Goal: Navigation & Orientation: Find specific page/section

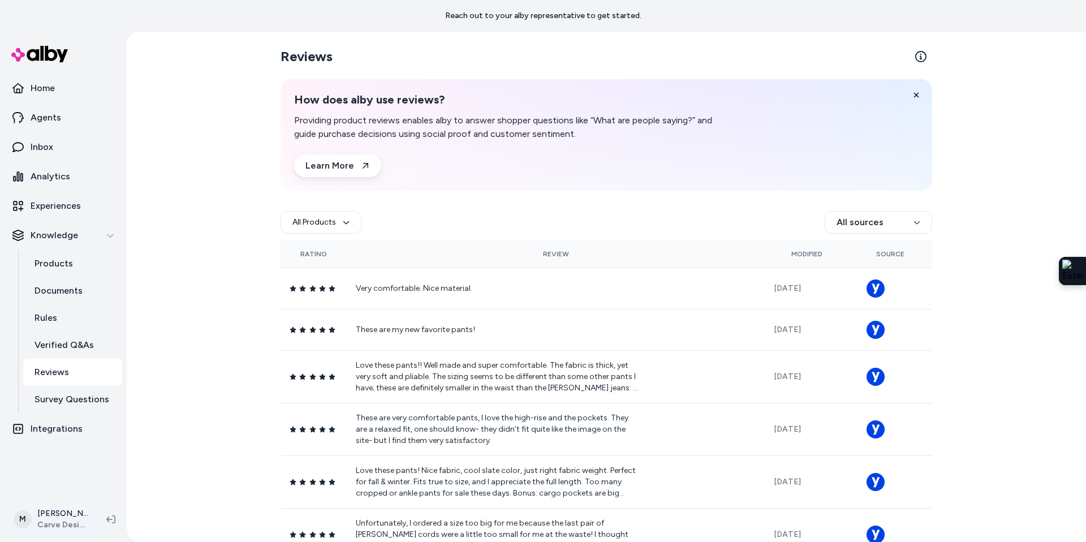
click at [59, 519] on html "Reach out to your alby representative to get started. Home Agents Inbox Analyti…" at bounding box center [543, 271] width 1086 height 542
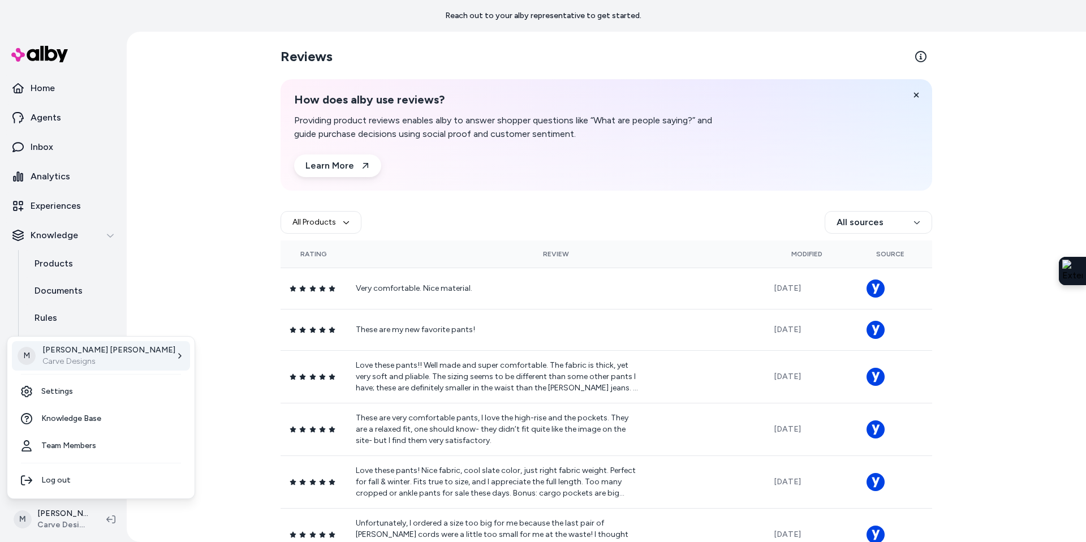
click at [77, 361] on p "Carve Designs" at bounding box center [108, 361] width 133 height 11
click at [210, 446] on link "At Home" at bounding box center [205, 440] width 126 height 27
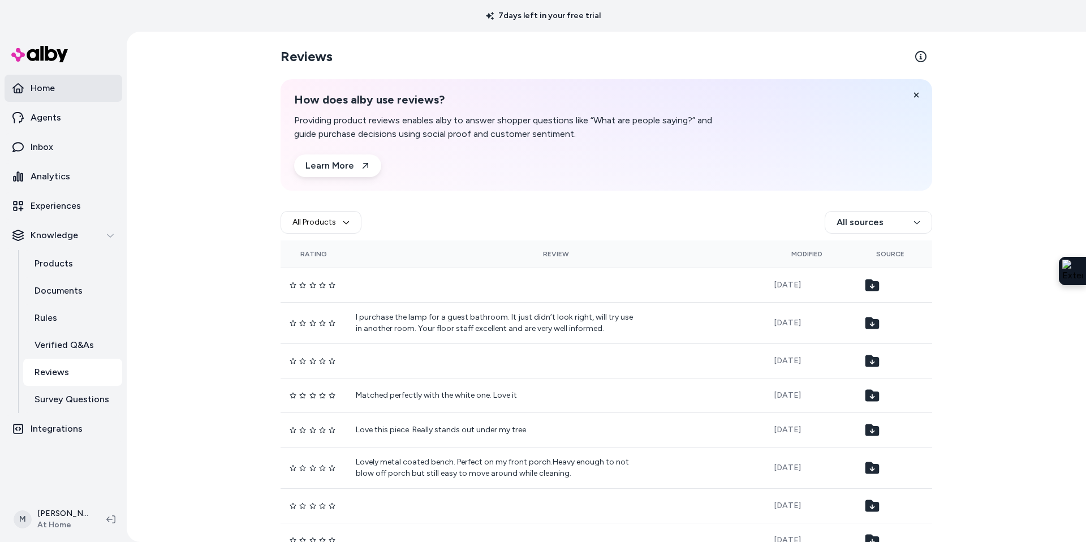
click at [75, 88] on link "Home" at bounding box center [64, 88] width 118 height 27
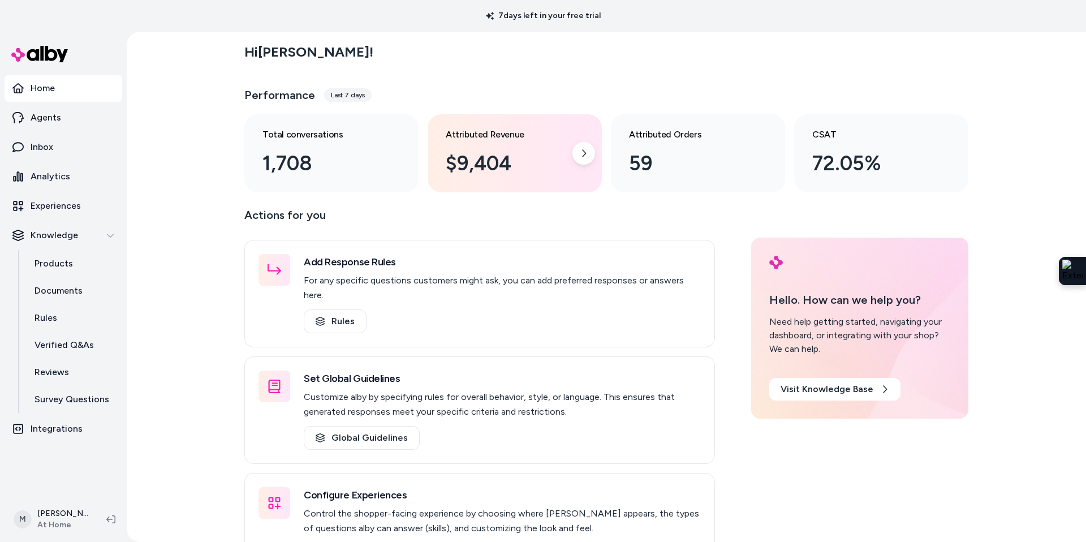
click at [507, 166] on div "$9,404" at bounding box center [506, 163] width 120 height 31
